Goal: Find specific page/section: Find specific page/section

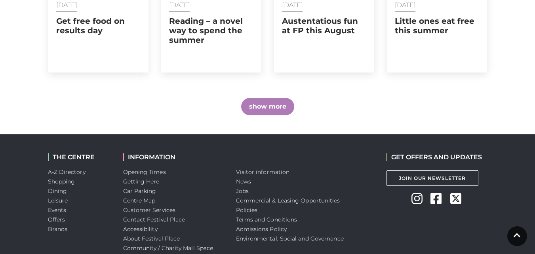
scroll to position [607, 0]
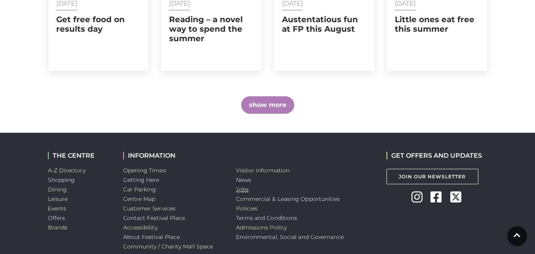
click at [236, 191] on link "Jobs" at bounding box center [242, 189] width 13 height 7
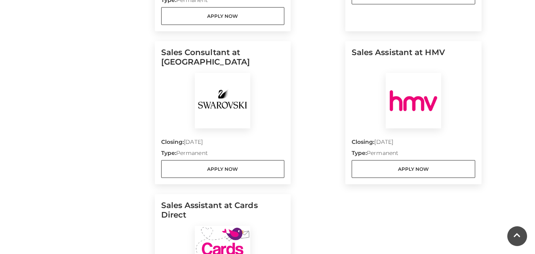
scroll to position [911, 0]
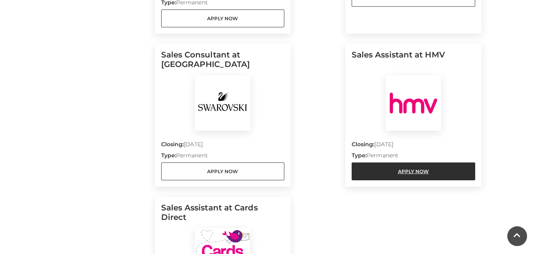
click at [403, 162] on link "Apply Now" at bounding box center [412, 171] width 123 height 18
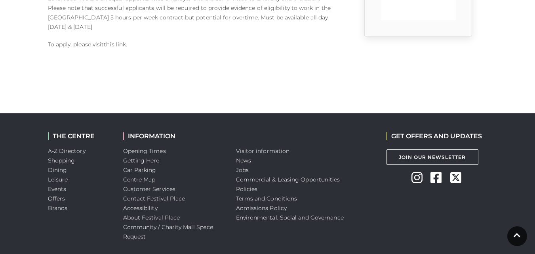
scroll to position [326, 0]
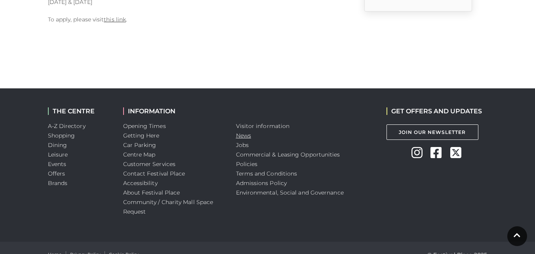
click at [242, 132] on link "News" at bounding box center [243, 135] width 15 height 7
